Goal: Task Accomplishment & Management: Manage account settings

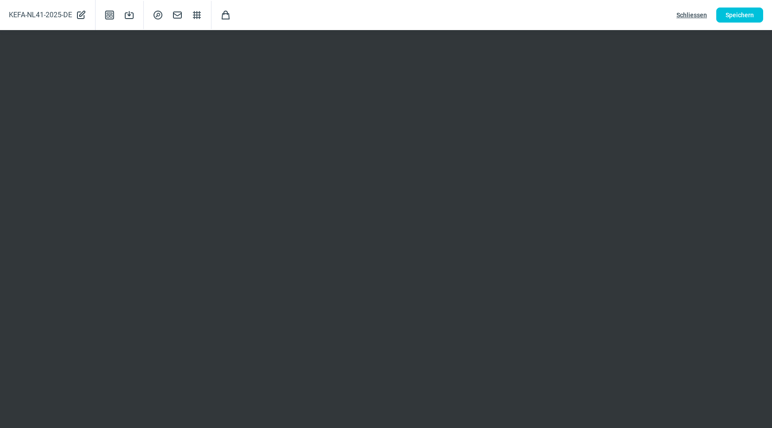
scroll to position [80, 0]
click at [748, 8] on span "Speichern" at bounding box center [739, 15] width 28 height 14
click at [693, 15] on span "Schliessen" at bounding box center [691, 15] width 31 height 14
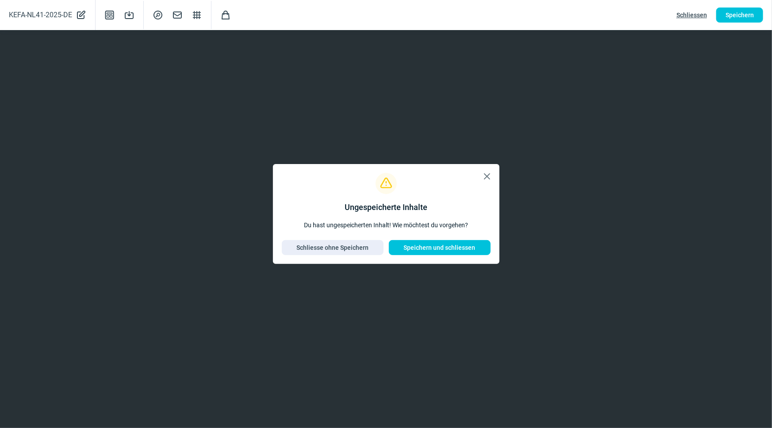
click at [486, 176] on span "X icon" at bounding box center [487, 176] width 11 height 11
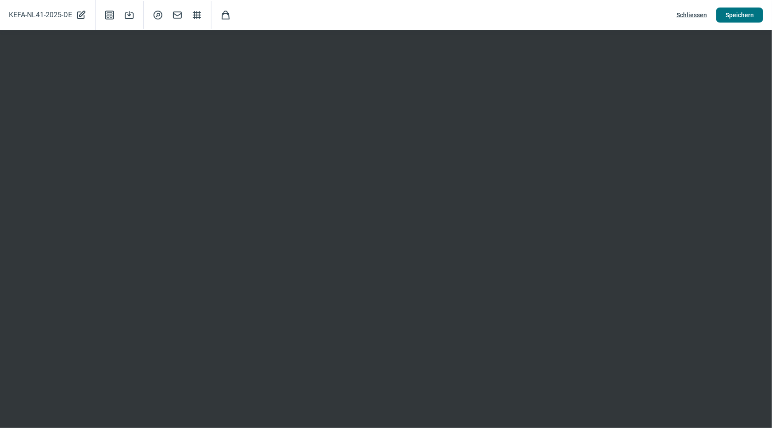
click at [738, 13] on span "Speichern" at bounding box center [739, 15] width 28 height 14
click at [682, 14] on span "Schliessen" at bounding box center [691, 15] width 31 height 14
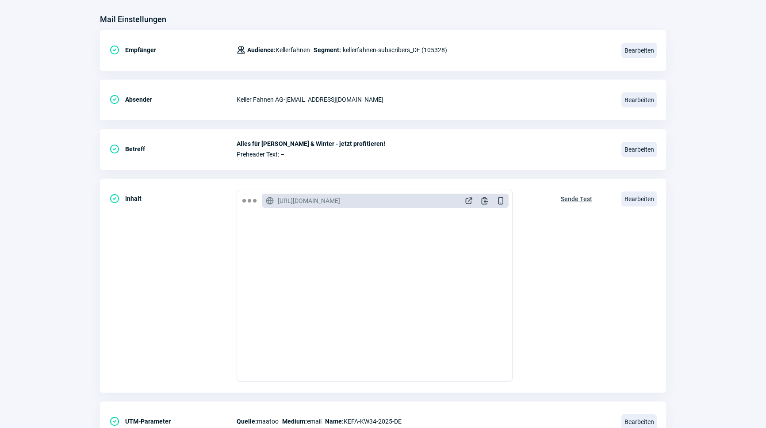
scroll to position [0, 0]
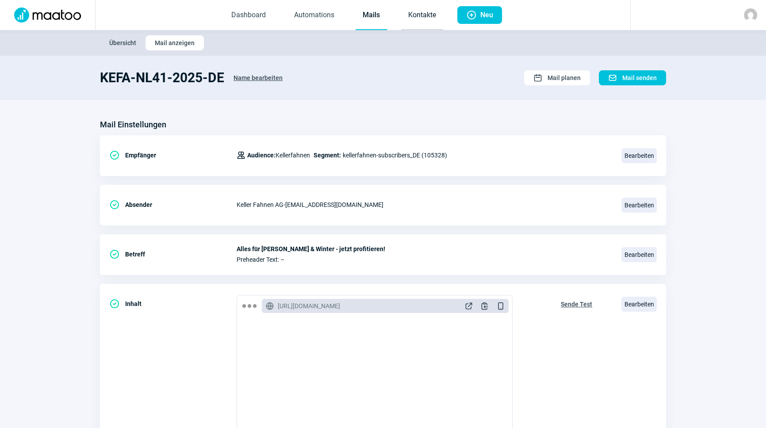
click at [409, 18] on link "Kontakte" at bounding box center [422, 15] width 42 height 29
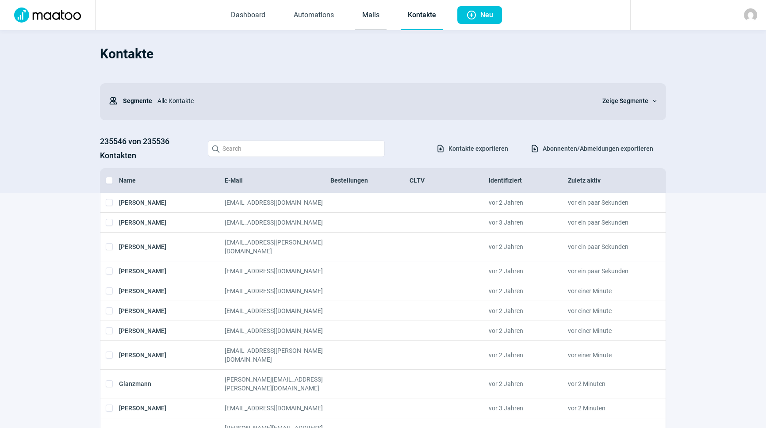
click at [372, 12] on link "Mails" at bounding box center [370, 15] width 31 height 29
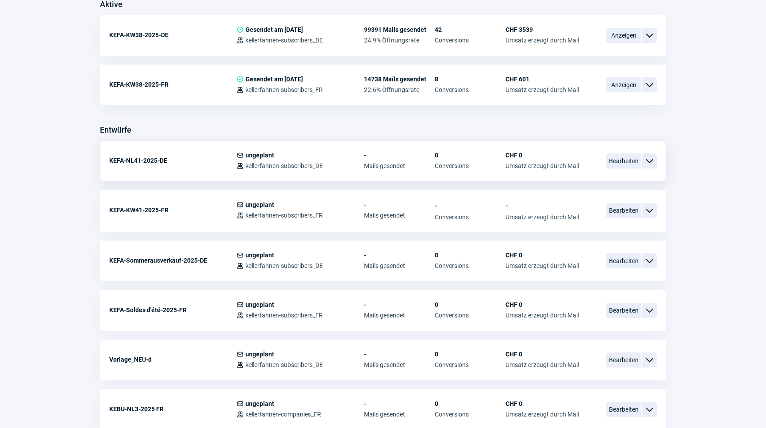
scroll to position [241, 0]
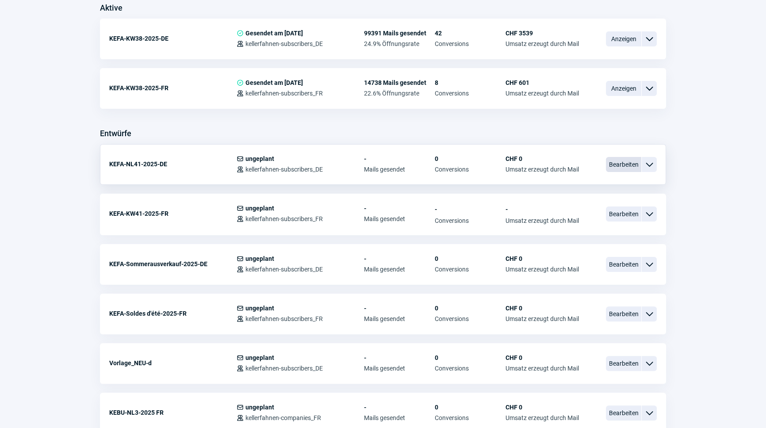
click at [615, 161] on span "Bearbeiten" at bounding box center [623, 164] width 35 height 15
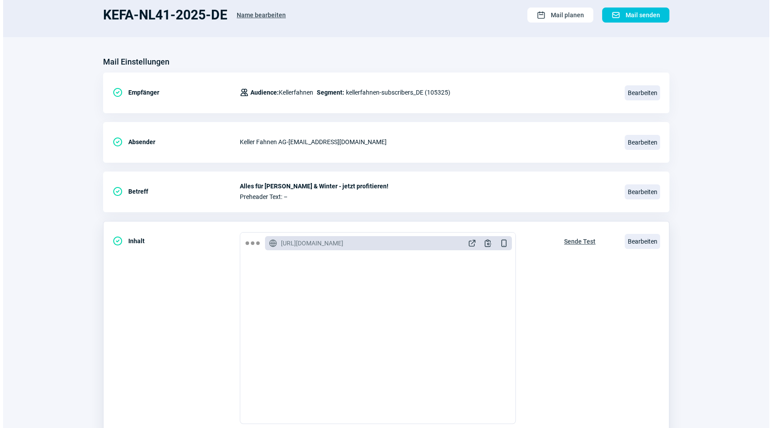
scroll to position [145, 0]
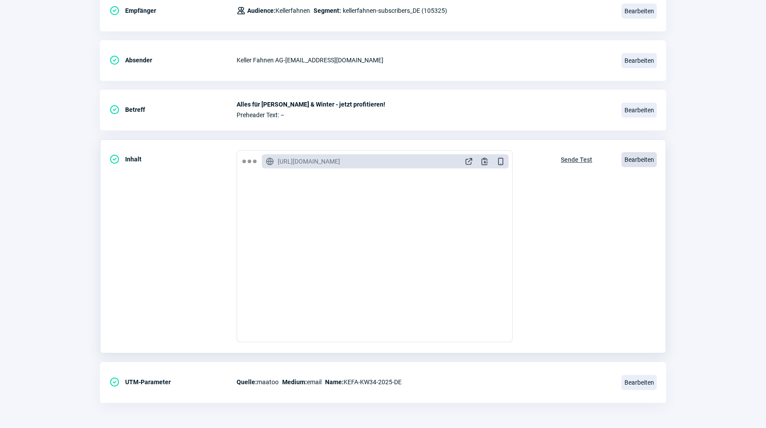
click at [636, 154] on span "Bearbeiten" at bounding box center [639, 159] width 35 height 15
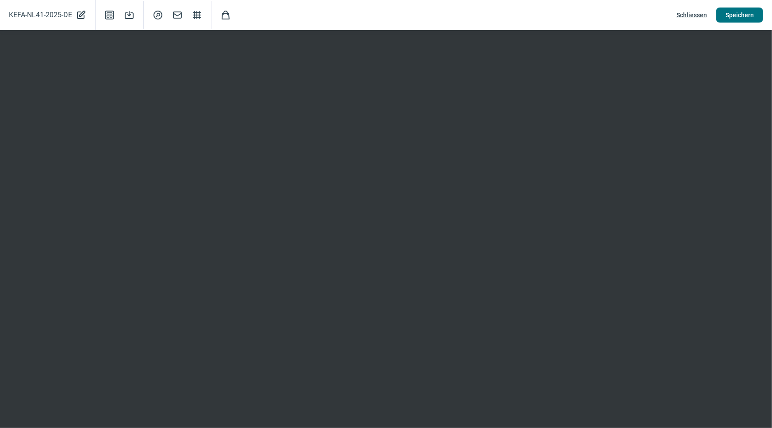
click at [740, 15] on span "Speichern" at bounding box center [739, 15] width 28 height 14
click at [733, 14] on span "Speichern" at bounding box center [739, 15] width 28 height 14
click at [738, 12] on span "Speichern" at bounding box center [739, 15] width 28 height 14
click at [751, 13] on span "Speichern" at bounding box center [739, 15] width 28 height 14
click at [729, 18] on span "Speichern" at bounding box center [739, 15] width 28 height 14
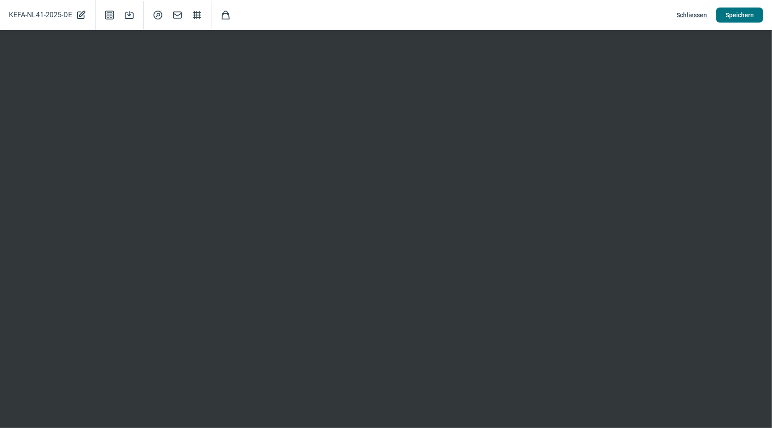
click at [740, 13] on span "Speichern" at bounding box center [739, 15] width 28 height 14
click at [728, 19] on span "Speichern" at bounding box center [739, 15] width 28 height 14
click at [738, 15] on span "Speichern" at bounding box center [739, 15] width 28 height 14
click at [736, 17] on span "Speichern" at bounding box center [739, 15] width 28 height 14
click at [742, 10] on span "Speichern" at bounding box center [739, 15] width 28 height 14
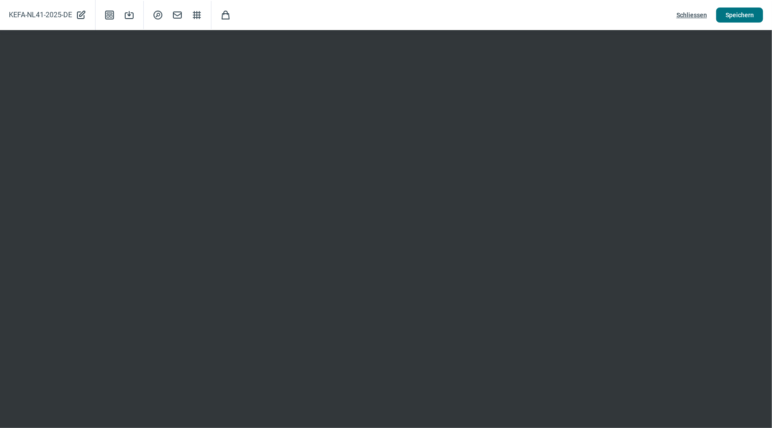
click at [750, 17] on span "Speichern" at bounding box center [739, 15] width 28 height 14
click at [699, 13] on span "Schliessen" at bounding box center [691, 15] width 31 height 14
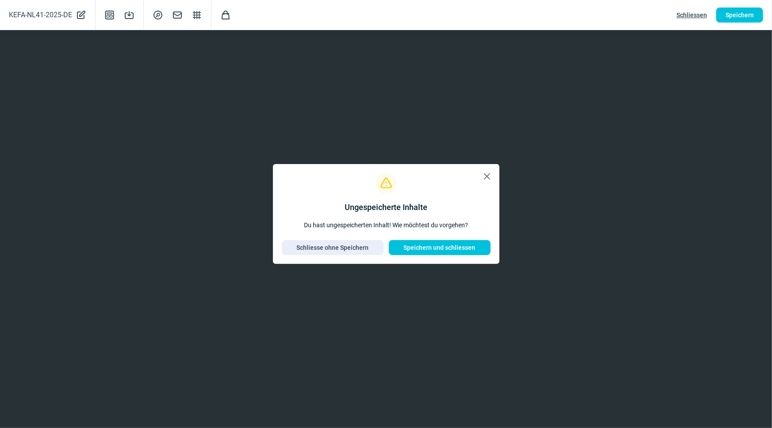
click at [488, 177] on span "X icon" at bounding box center [487, 176] width 11 height 11
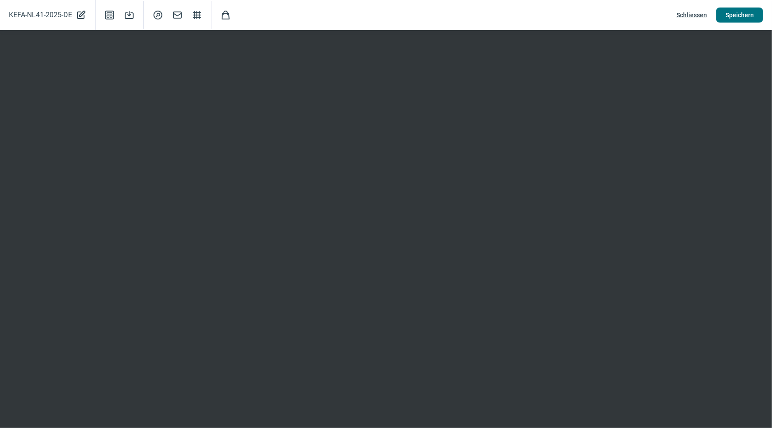
click at [747, 16] on span "Speichern" at bounding box center [739, 15] width 28 height 14
click at [693, 13] on span "Schliessen" at bounding box center [691, 15] width 31 height 14
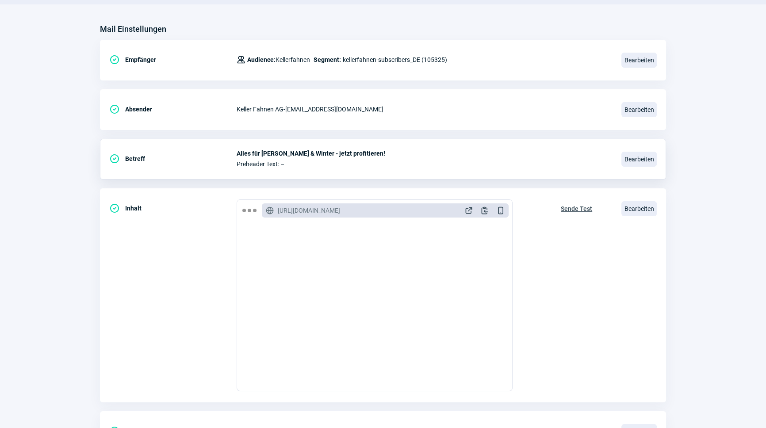
scroll to position [0, 0]
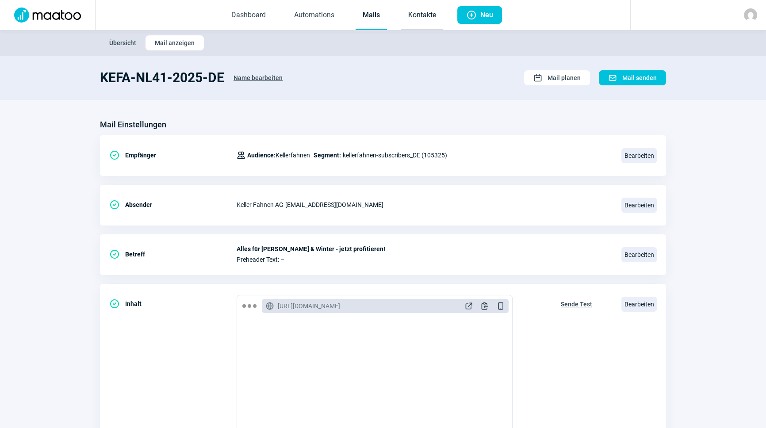
click at [416, 15] on link "Kontakte" at bounding box center [422, 15] width 42 height 29
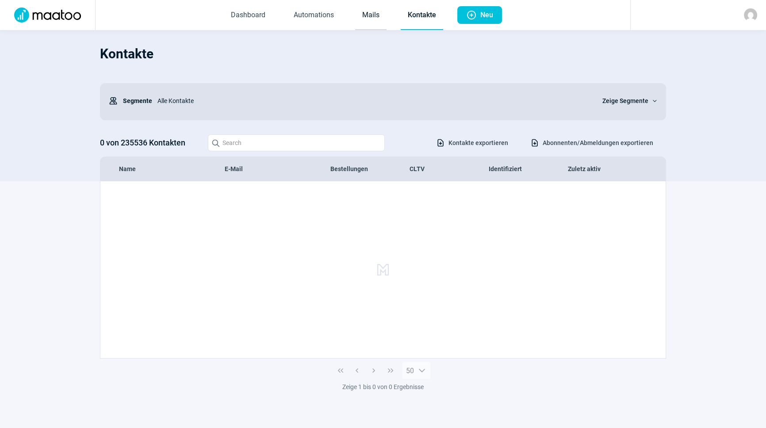
click at [368, 19] on link "Mails" at bounding box center [370, 15] width 31 height 29
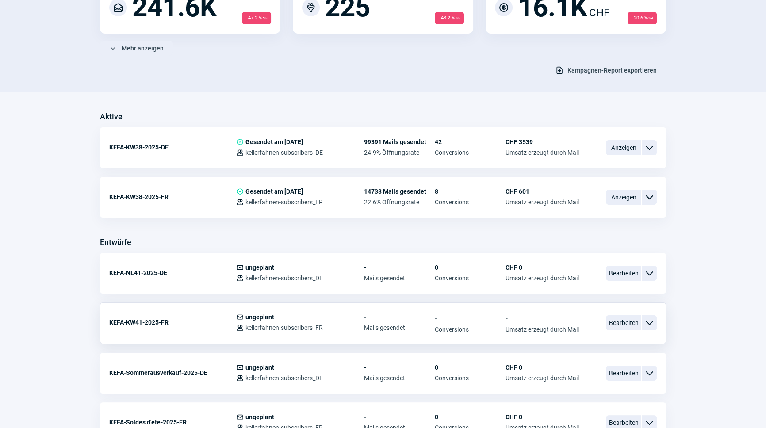
scroll to position [161, 0]
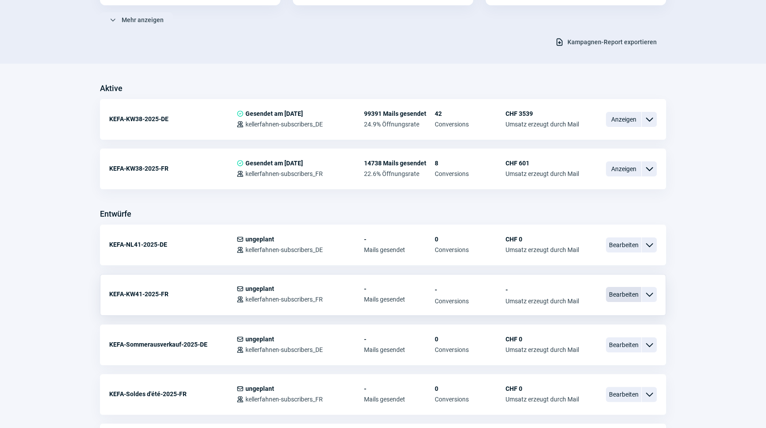
click at [635, 293] on span "Bearbeiten" at bounding box center [623, 294] width 35 height 15
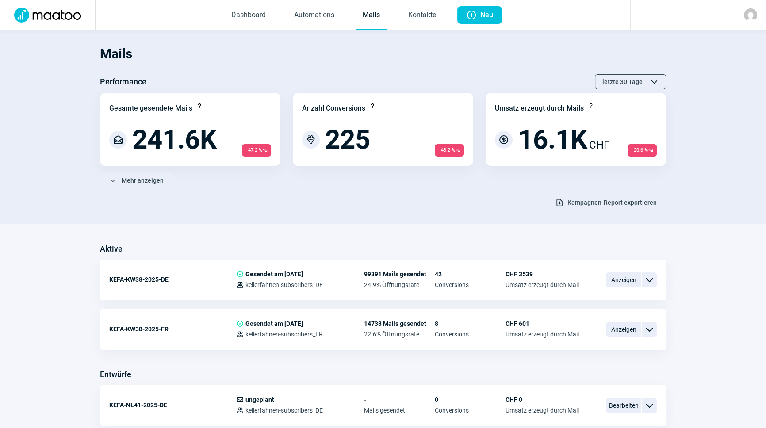
scroll to position [161, 0]
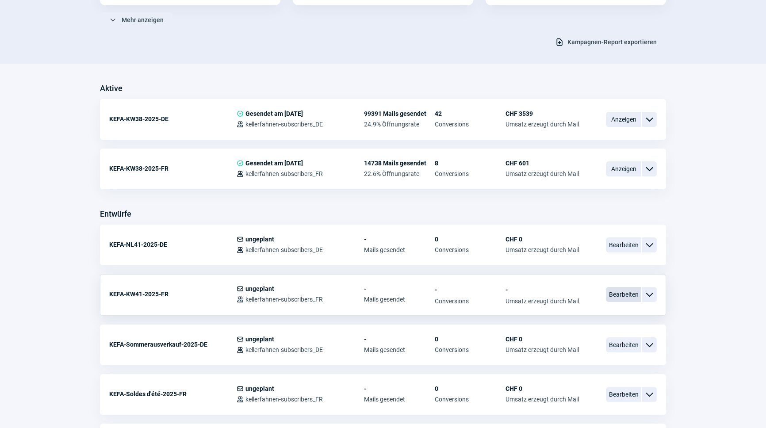
click at [623, 293] on span "Bearbeiten" at bounding box center [623, 294] width 35 height 15
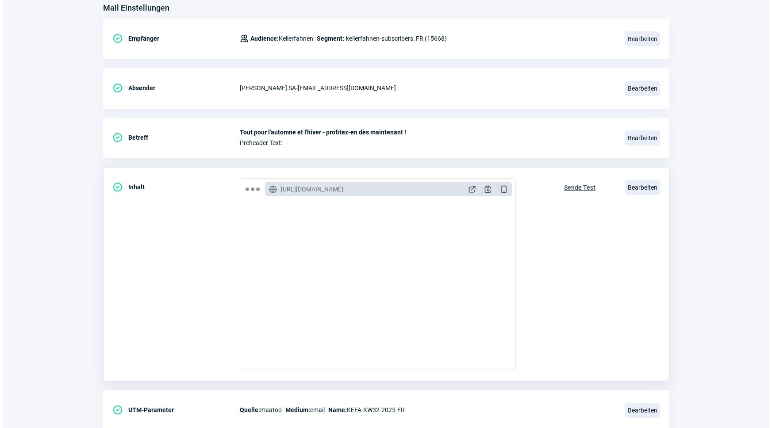
scroll to position [120, 0]
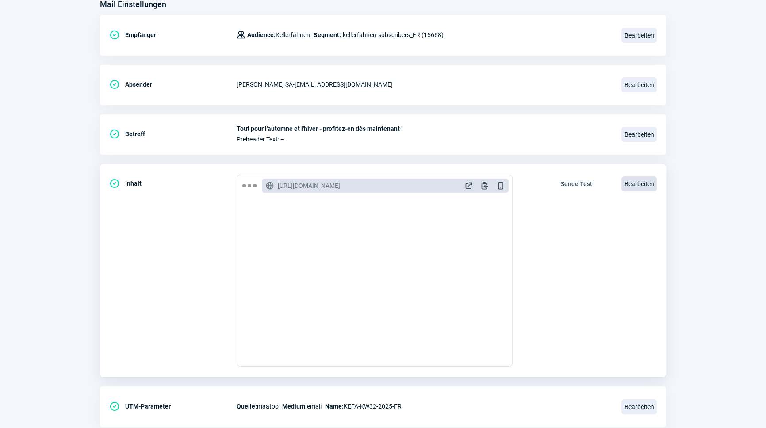
click at [642, 182] on span "Bearbeiten" at bounding box center [639, 184] width 35 height 15
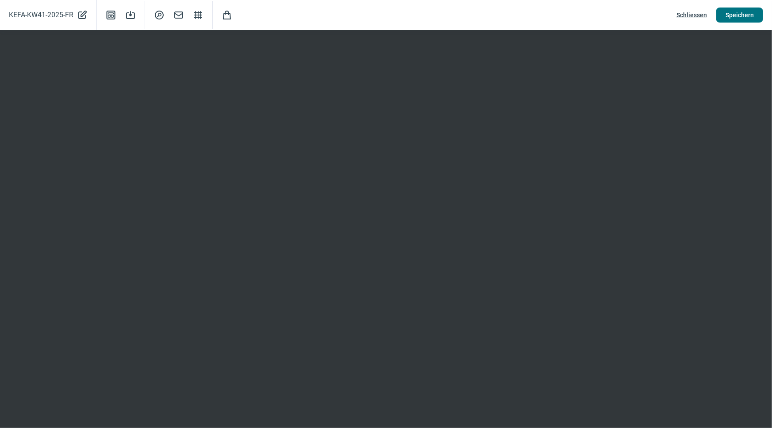
click at [733, 21] on span "Speichern" at bounding box center [739, 15] width 28 height 14
click at [704, 14] on span "Schliessen" at bounding box center [691, 15] width 31 height 14
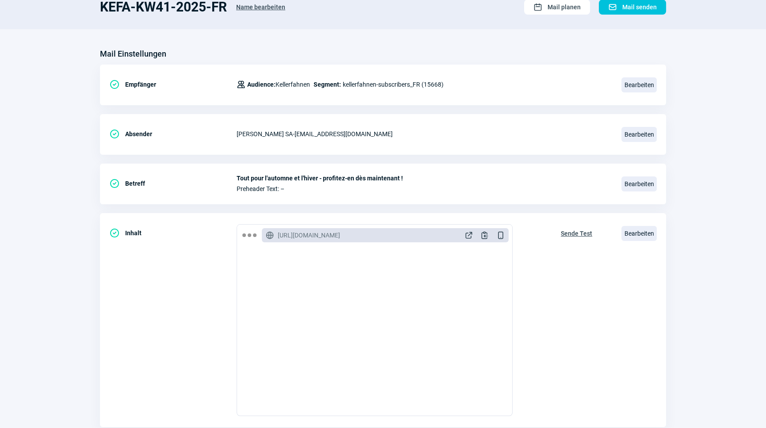
scroll to position [0, 0]
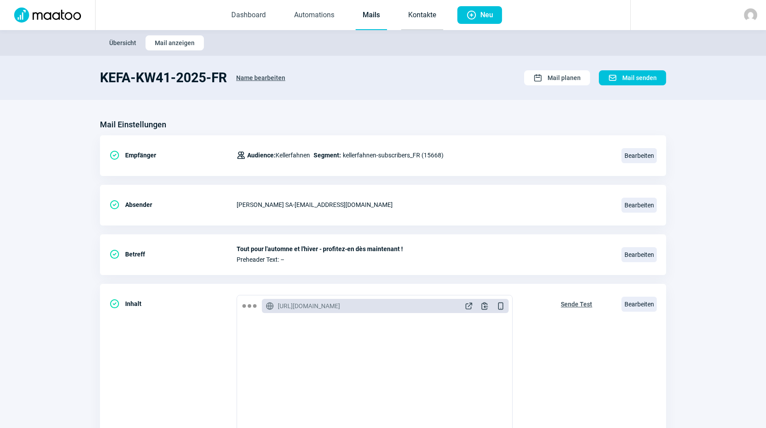
click at [404, 18] on link "Kontakte" at bounding box center [422, 15] width 42 height 29
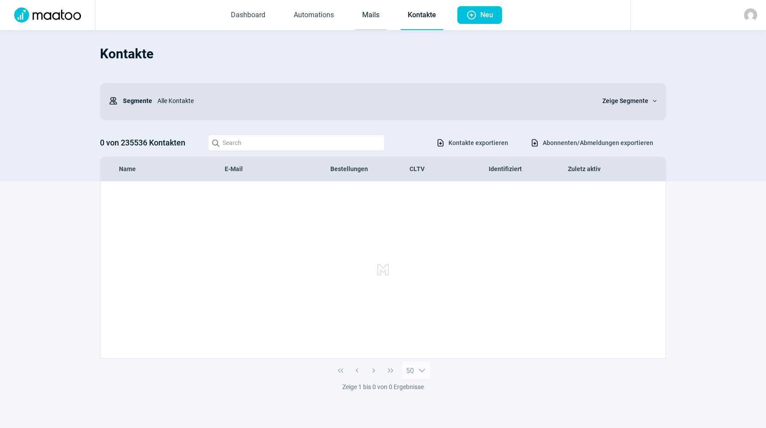
click at [380, 13] on link "Mails" at bounding box center [370, 15] width 31 height 29
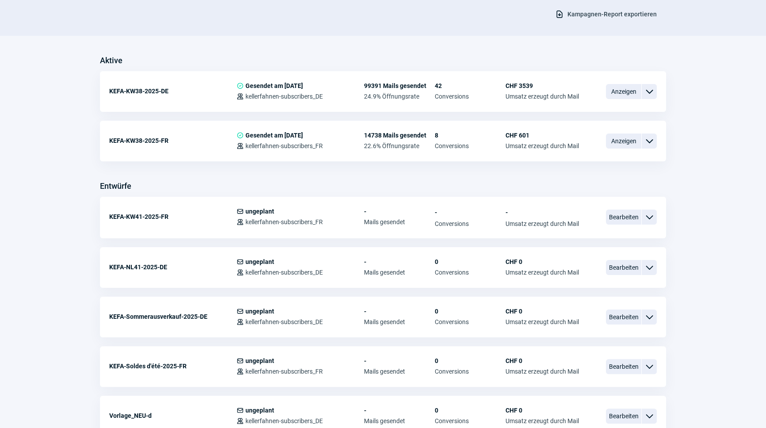
scroll to position [201, 0]
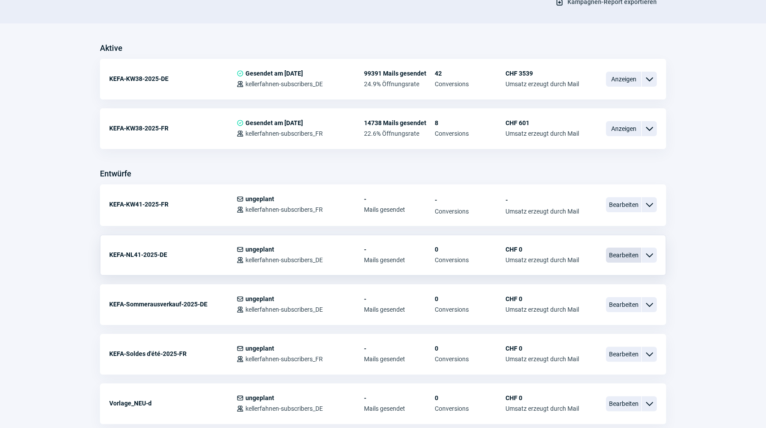
click at [620, 252] on span "Bearbeiten" at bounding box center [623, 255] width 35 height 15
